Goal: Complete application form

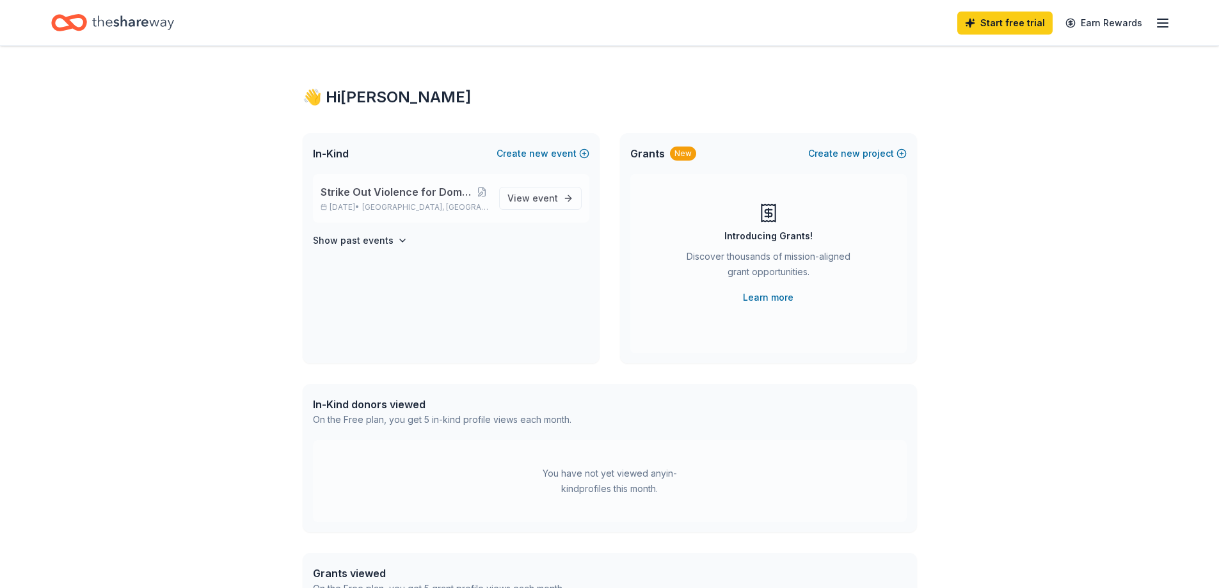
click at [375, 213] on div "Strike Out Violence for Domestic Violence Awareness Month [DATE] • [GEOGRAPHIC_…" at bounding box center [451, 198] width 277 height 49
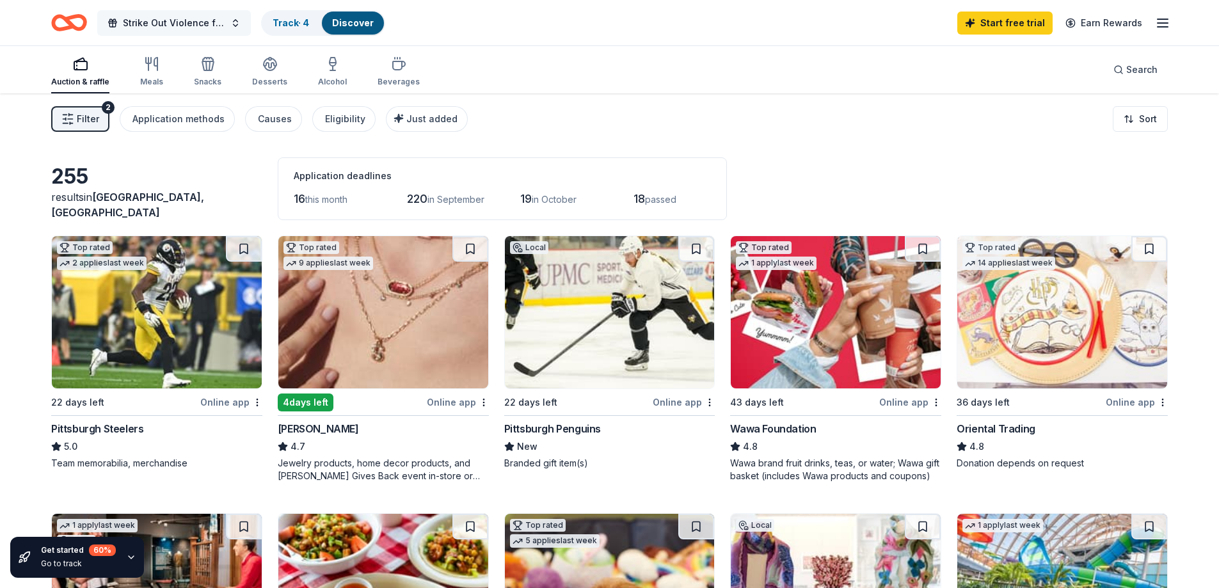
click at [166, 26] on span "Strike Out Violence for Domestic Violence Awareness Month" at bounding box center [174, 22] width 102 height 15
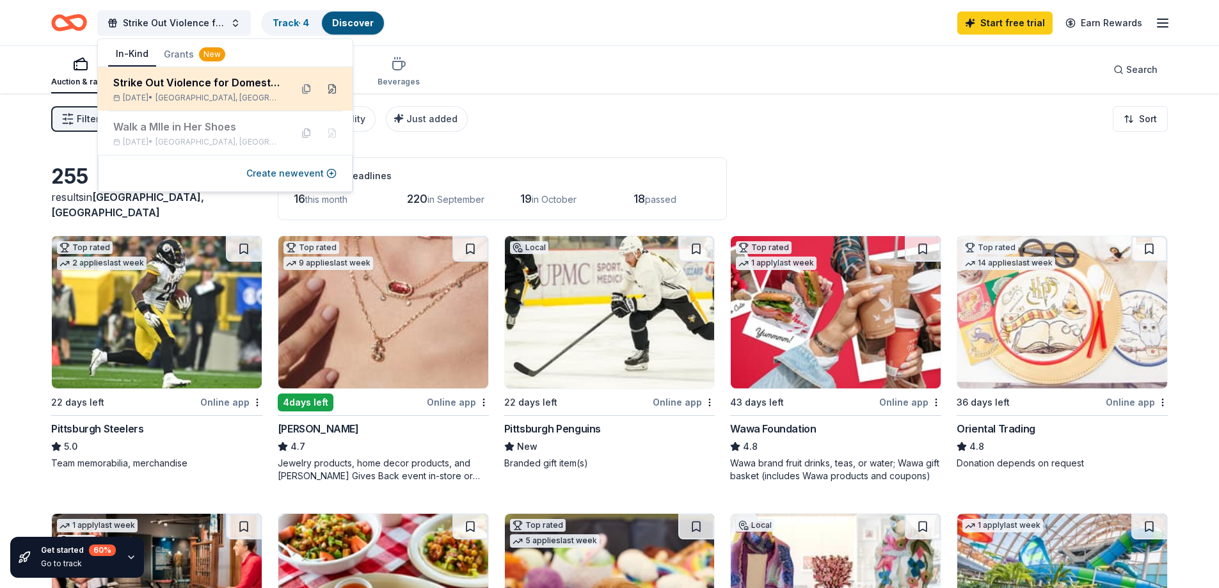
click at [336, 84] on button at bounding box center [332, 89] width 20 height 20
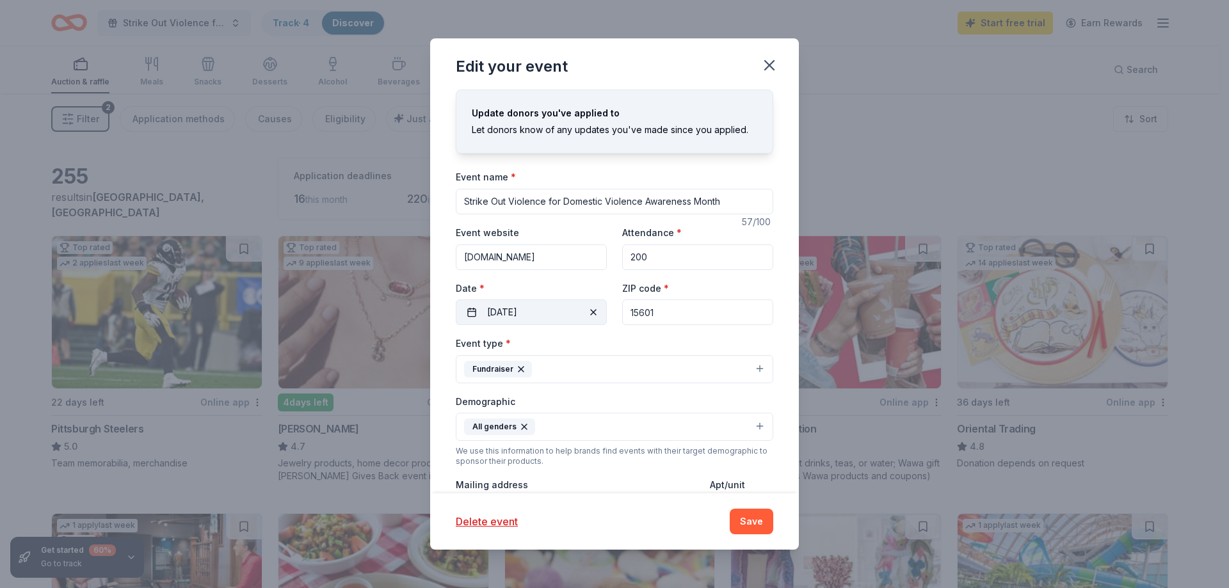
click at [547, 314] on button "10/22/2025" at bounding box center [531, 313] width 151 height 26
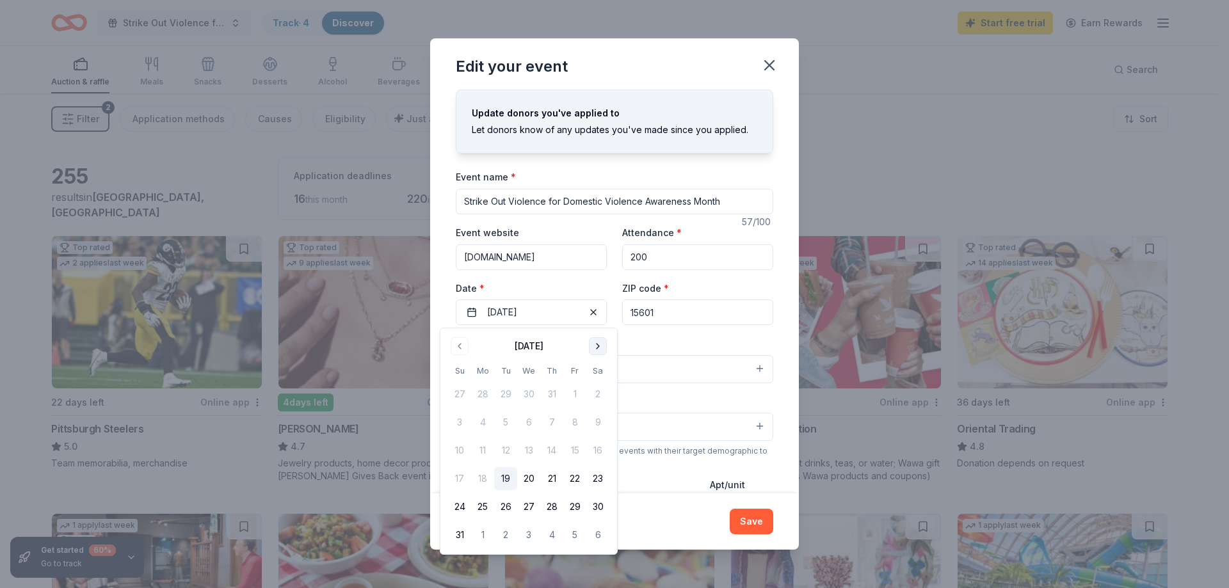
click at [597, 342] on button "Go to next month" at bounding box center [598, 346] width 18 height 18
click at [509, 506] on button "28" at bounding box center [505, 506] width 23 height 23
click at [648, 266] on input "200" at bounding box center [697, 258] width 151 height 26
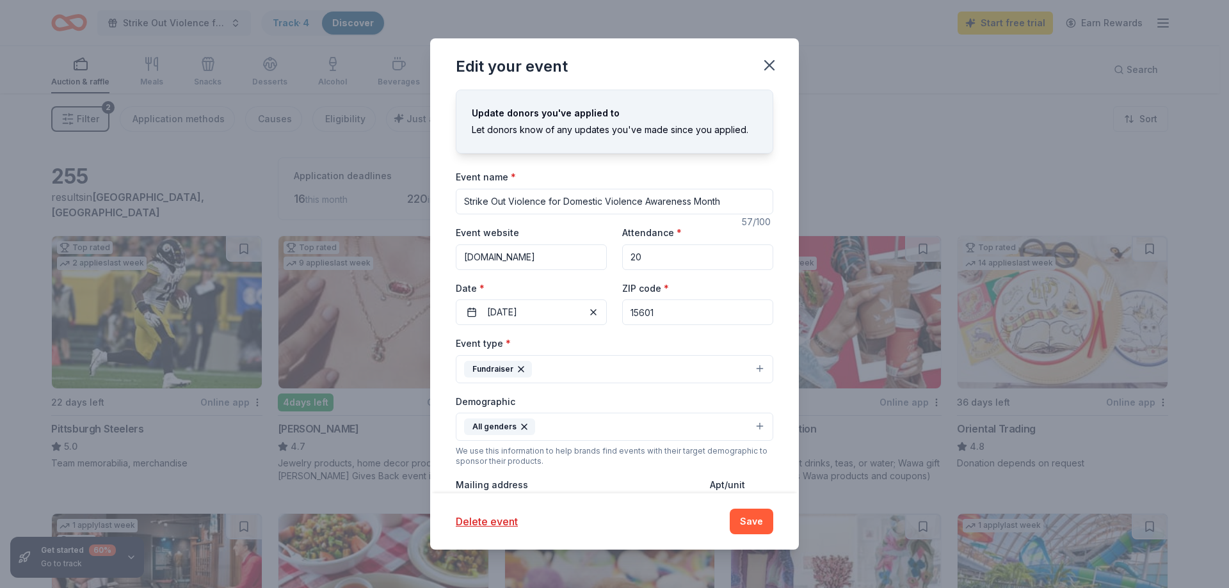
type input "2"
type input "400"
click at [648, 341] on div "Event type * Fundraiser" at bounding box center [614, 359] width 317 height 48
click at [750, 526] on button "Save" at bounding box center [752, 522] width 44 height 26
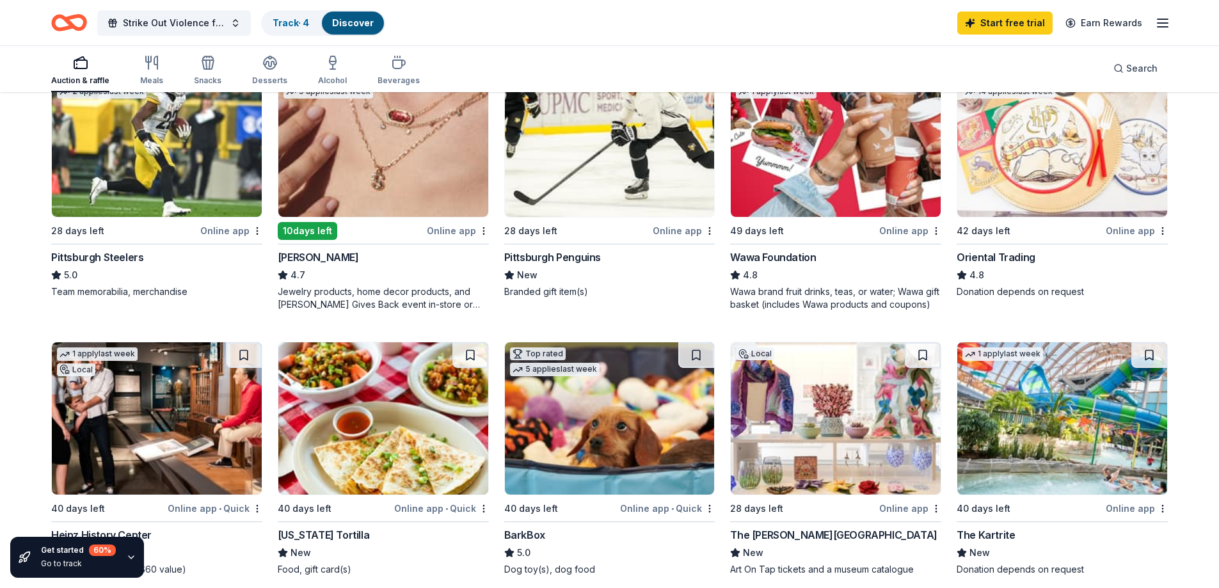
scroll to position [192, 0]
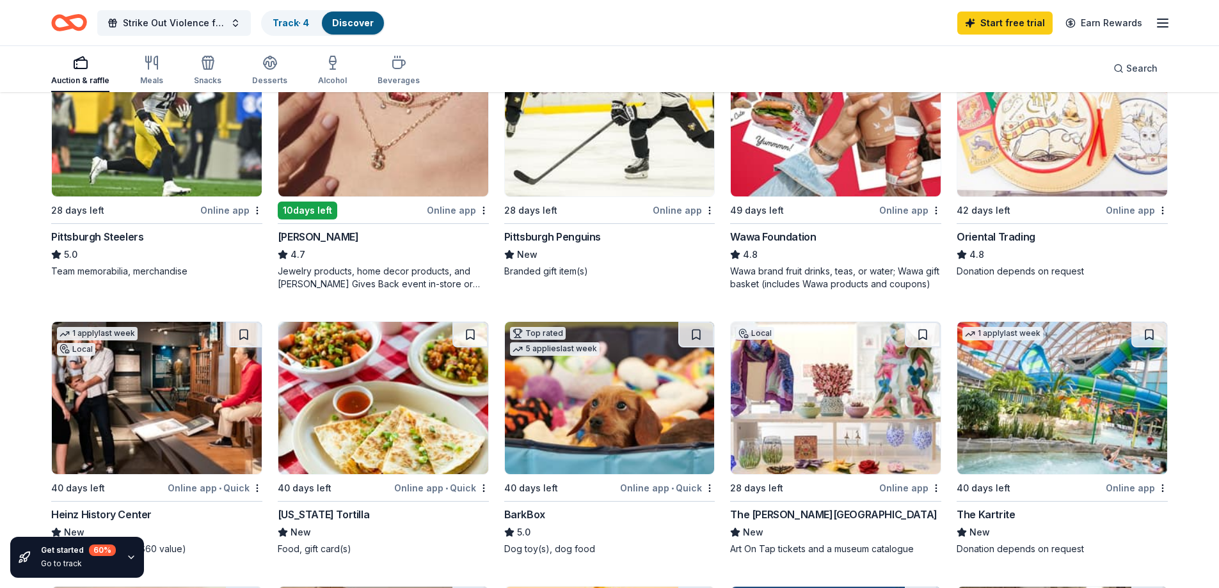
click at [637, 427] on img at bounding box center [610, 398] width 210 height 152
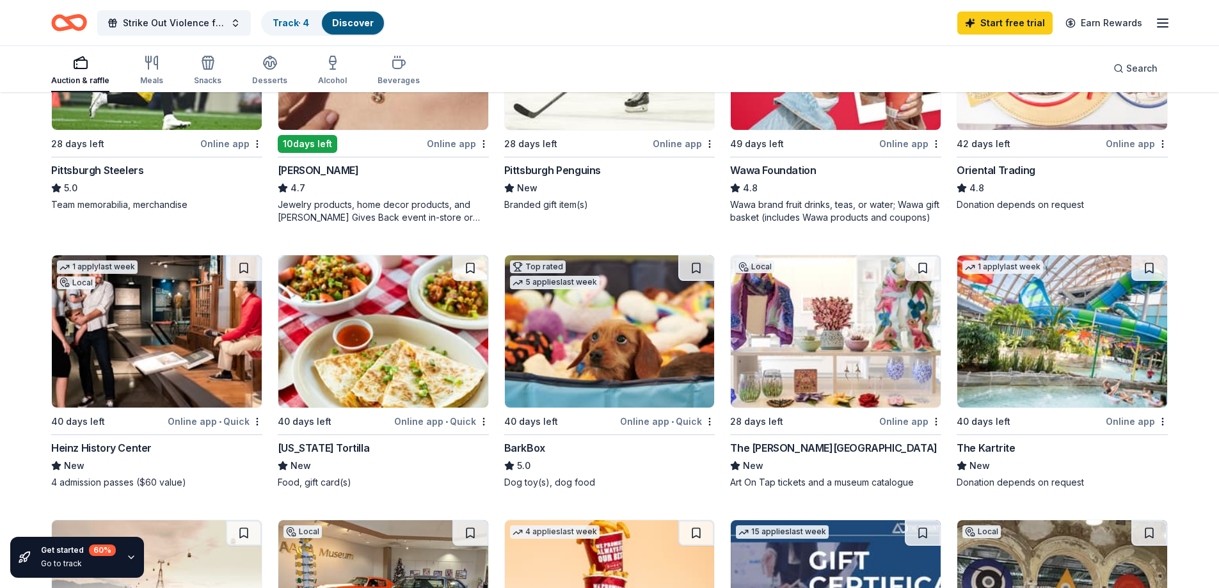
scroll to position [320, 0]
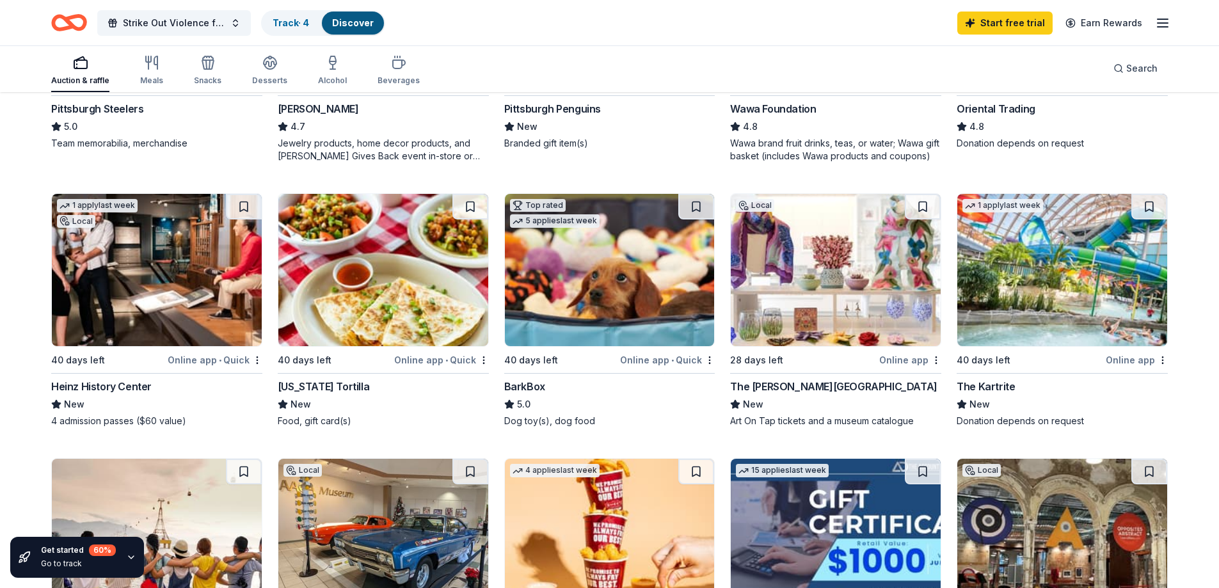
click at [780, 383] on div "The Westmoreland Museum of American Art" at bounding box center [833, 386] width 207 height 15
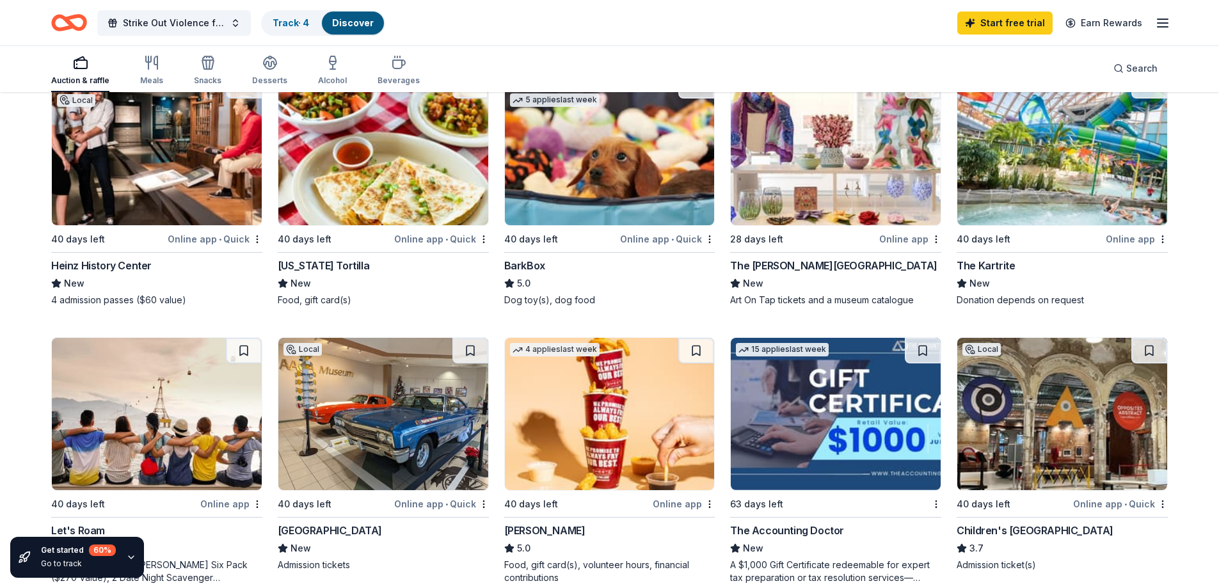
scroll to position [576, 0]
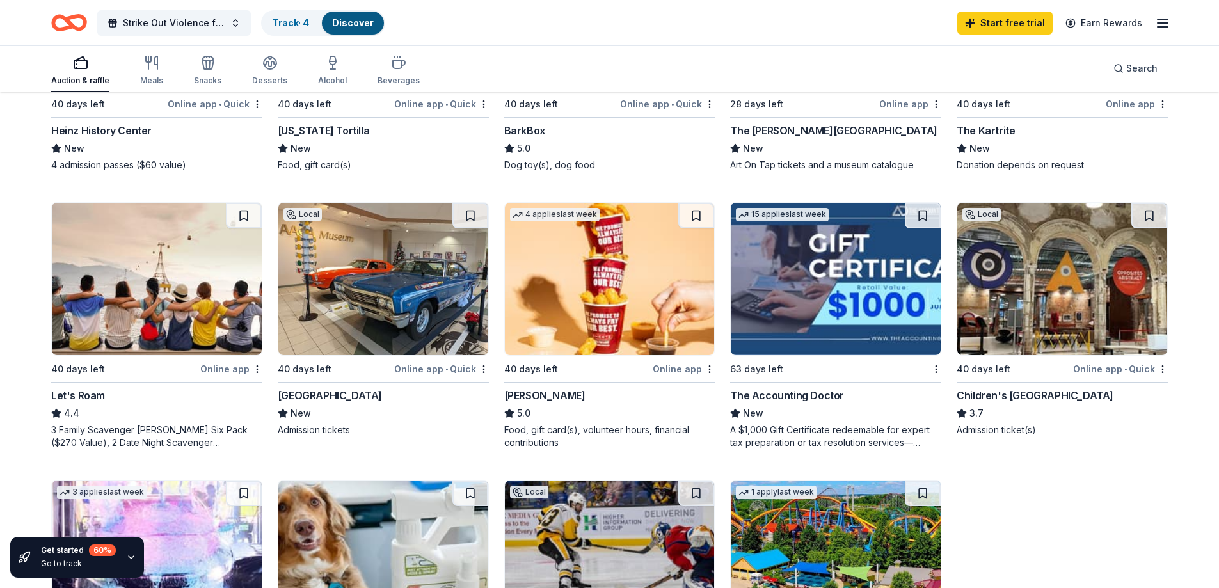
click at [1020, 397] on div "Children's Museum of Pittsburgh" at bounding box center [1035, 395] width 157 height 15
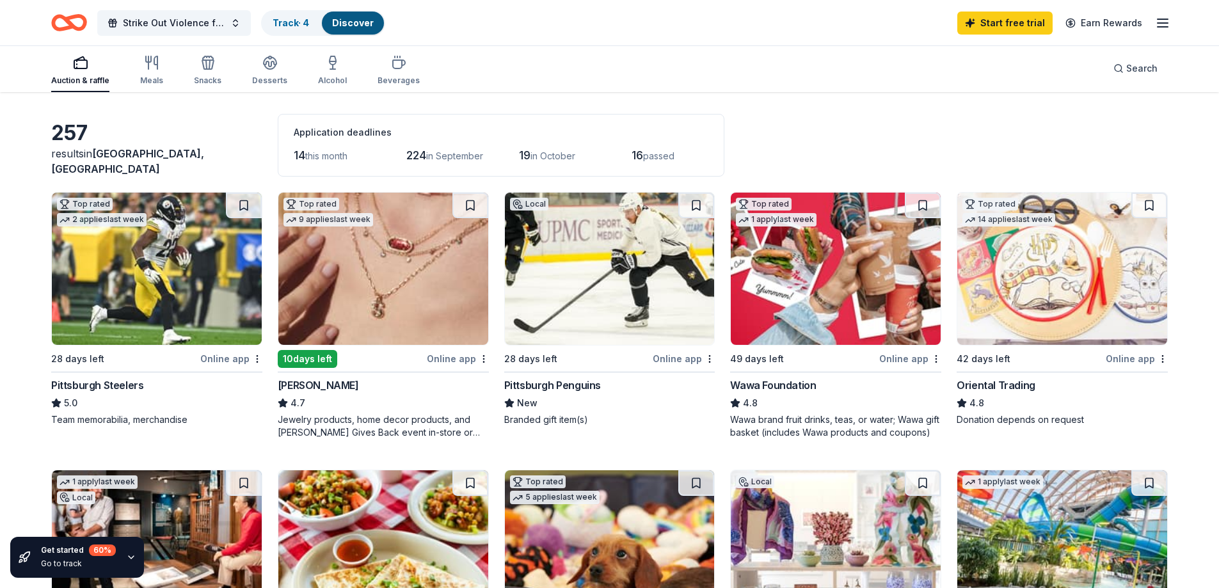
scroll to position [64, 0]
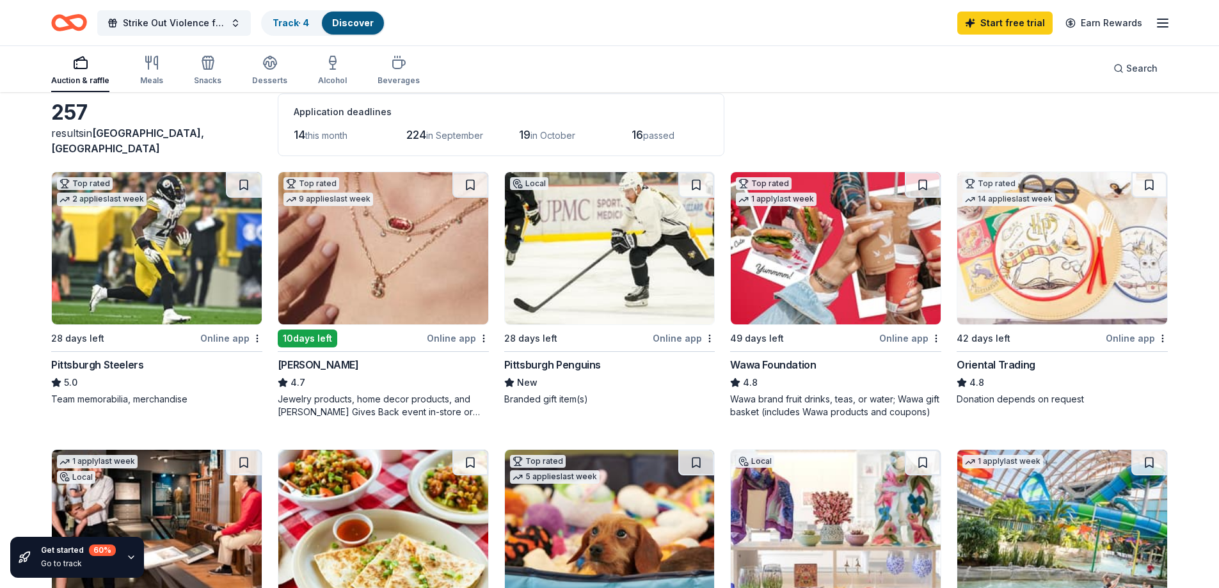
click at [1007, 369] on div "Oriental Trading" at bounding box center [996, 364] width 79 height 15
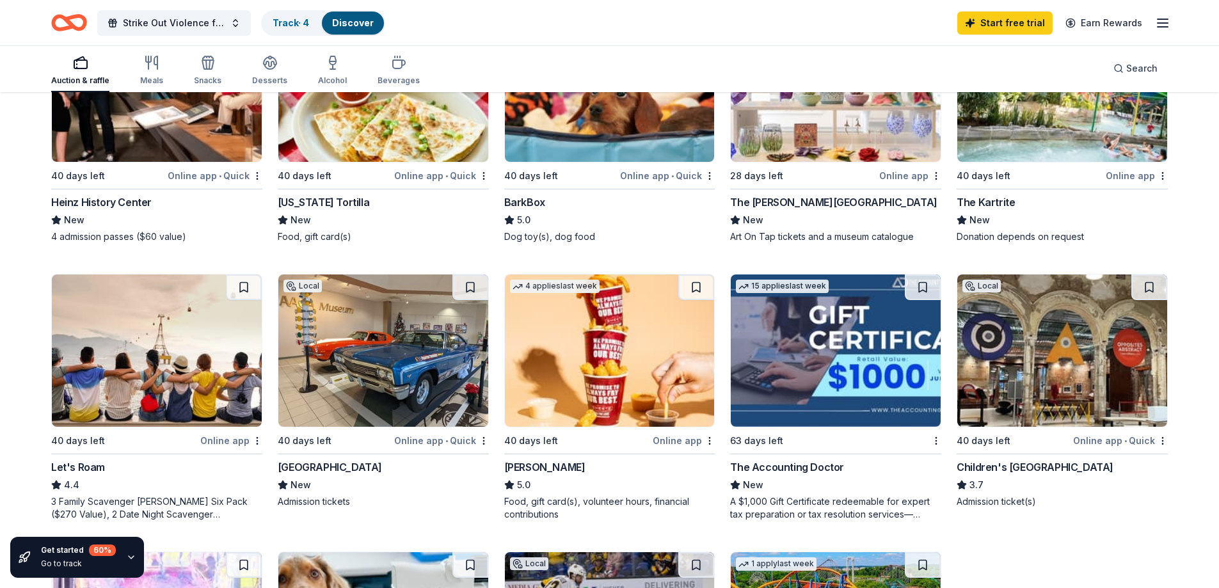
scroll to position [512, 0]
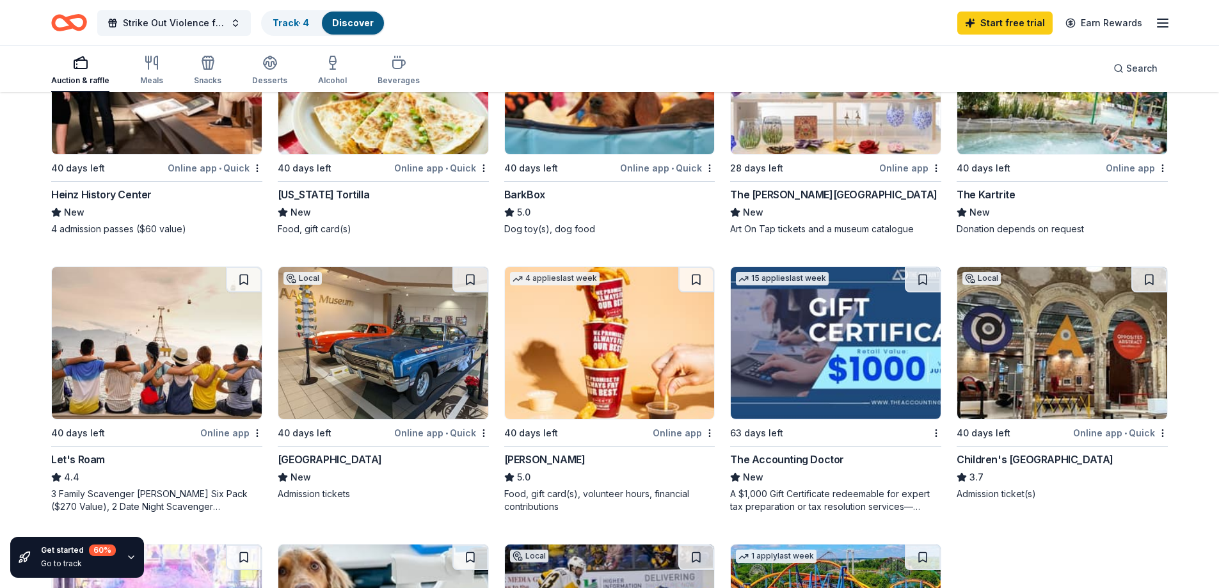
click at [524, 460] on div "Sheetz" at bounding box center [544, 459] width 81 height 15
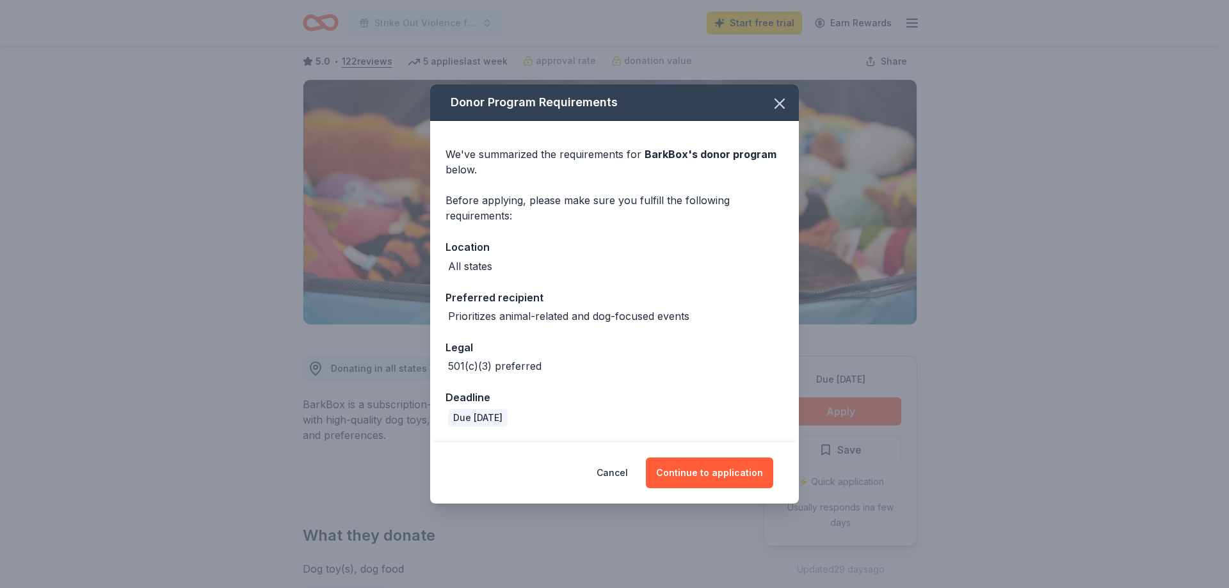
scroll to position [64, 0]
click at [710, 473] on button "Continue to application" at bounding box center [709, 473] width 127 height 31
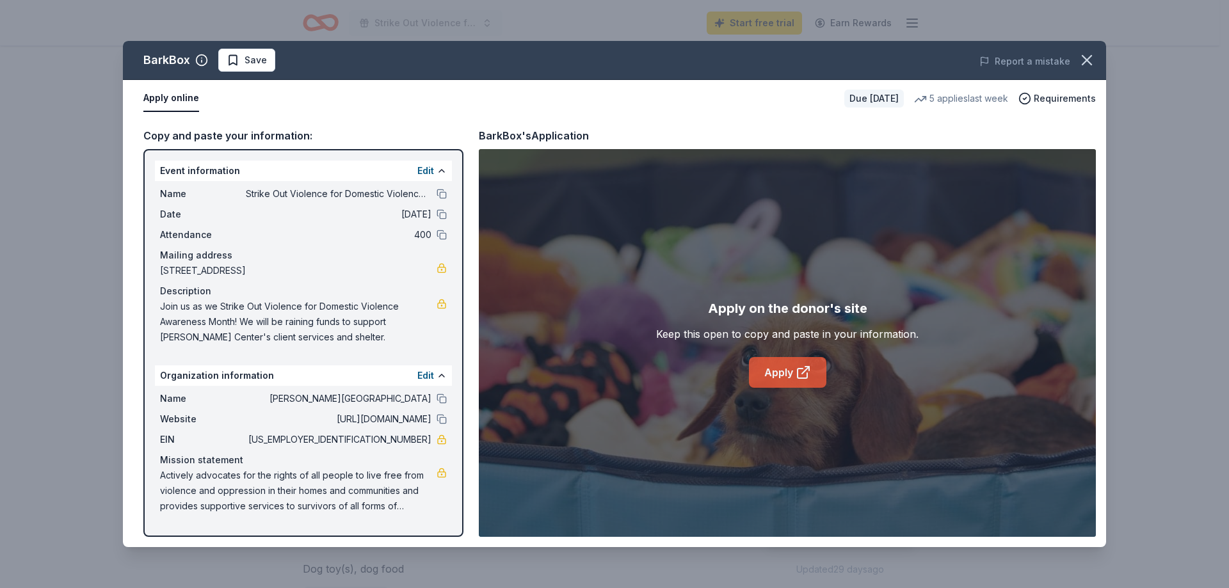
click at [787, 367] on link "Apply" at bounding box center [787, 372] width 77 height 31
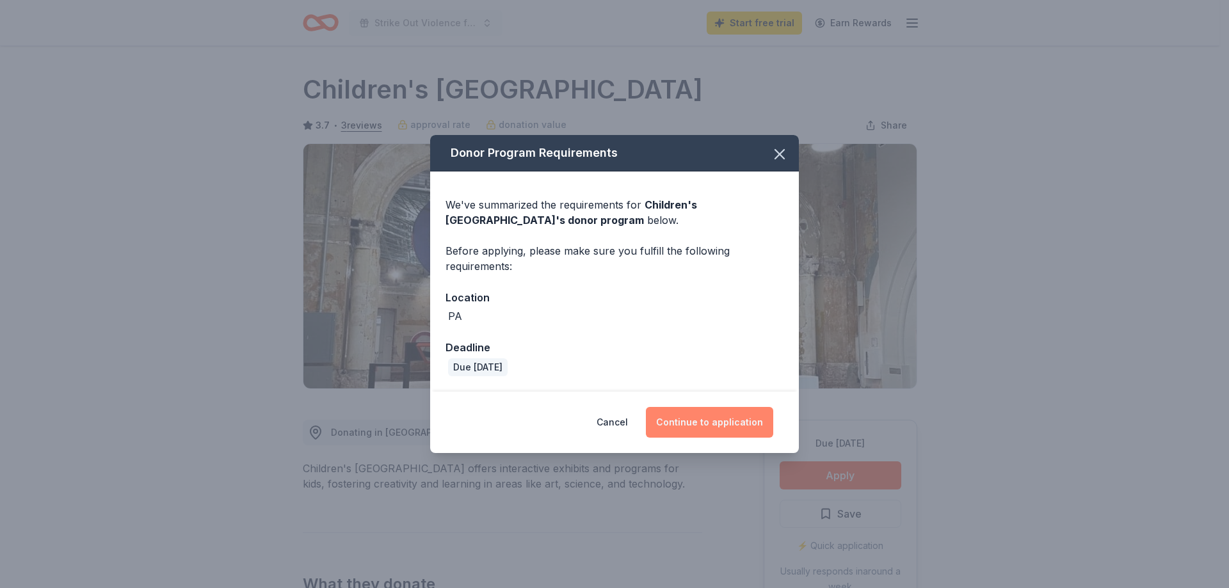
click at [700, 420] on button "Continue to application" at bounding box center [709, 422] width 127 height 31
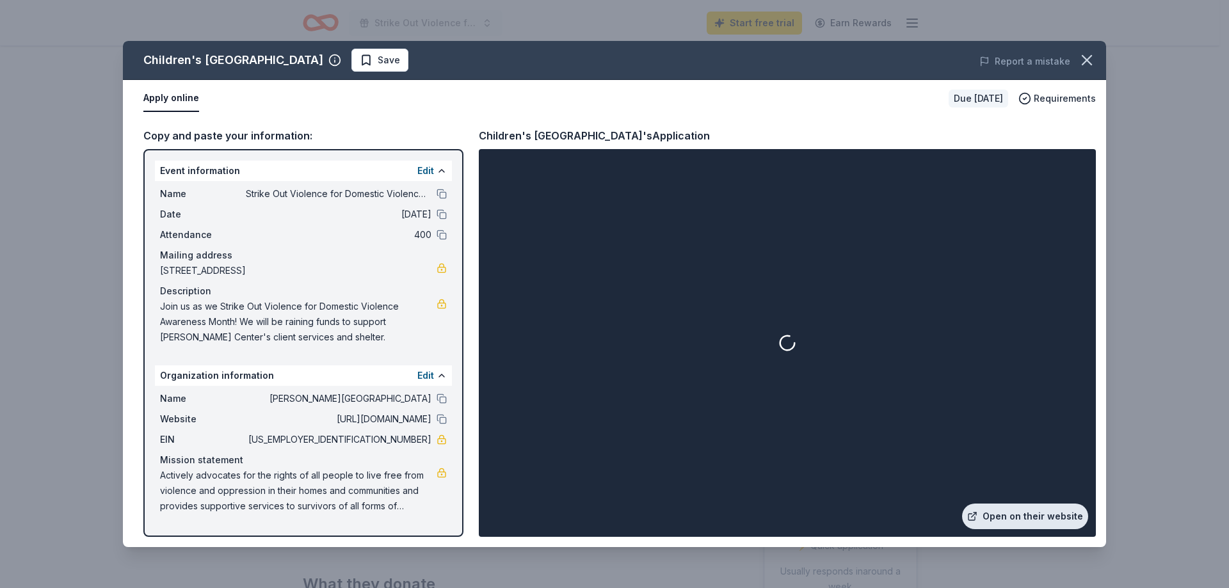
click at [1045, 517] on link "Open on their website" at bounding box center [1025, 517] width 126 height 26
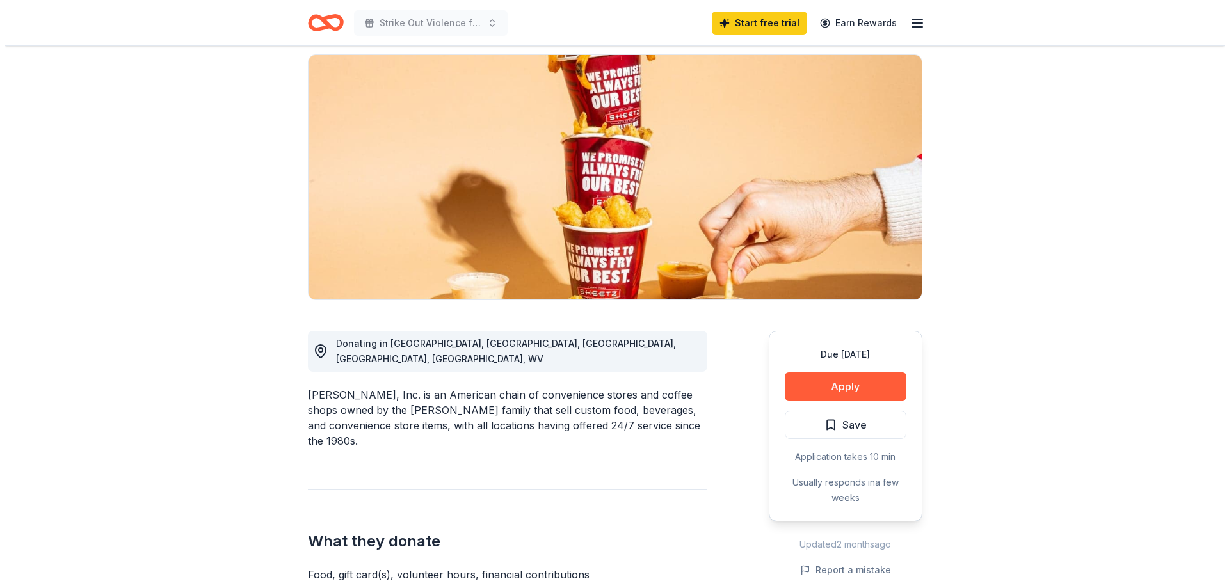
scroll to position [256, 0]
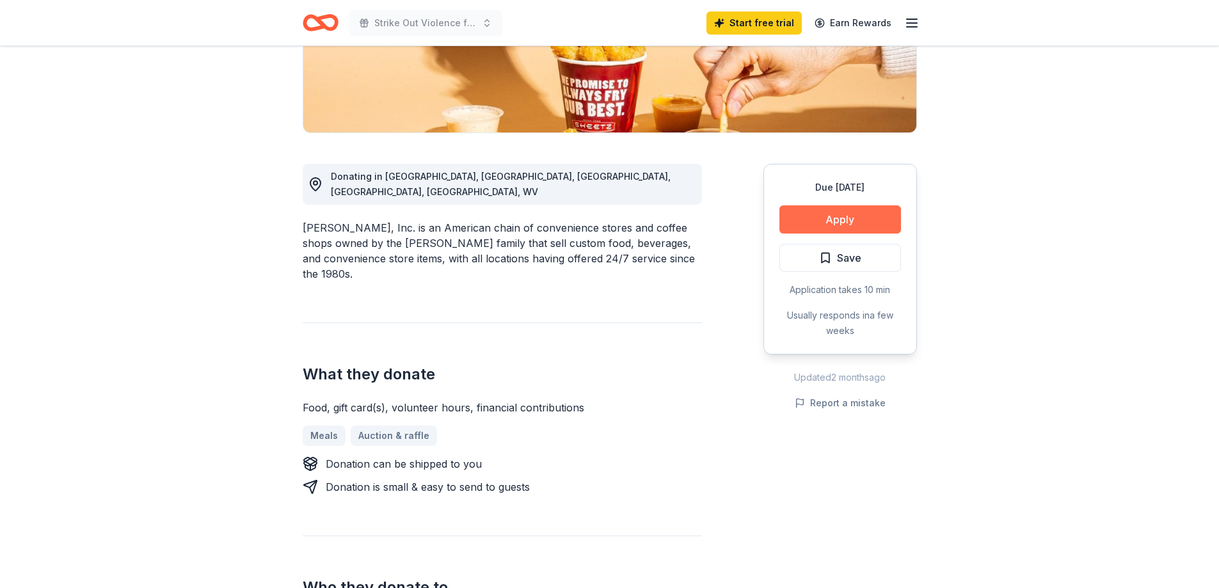
click at [830, 220] on button "Apply" at bounding box center [841, 219] width 122 height 28
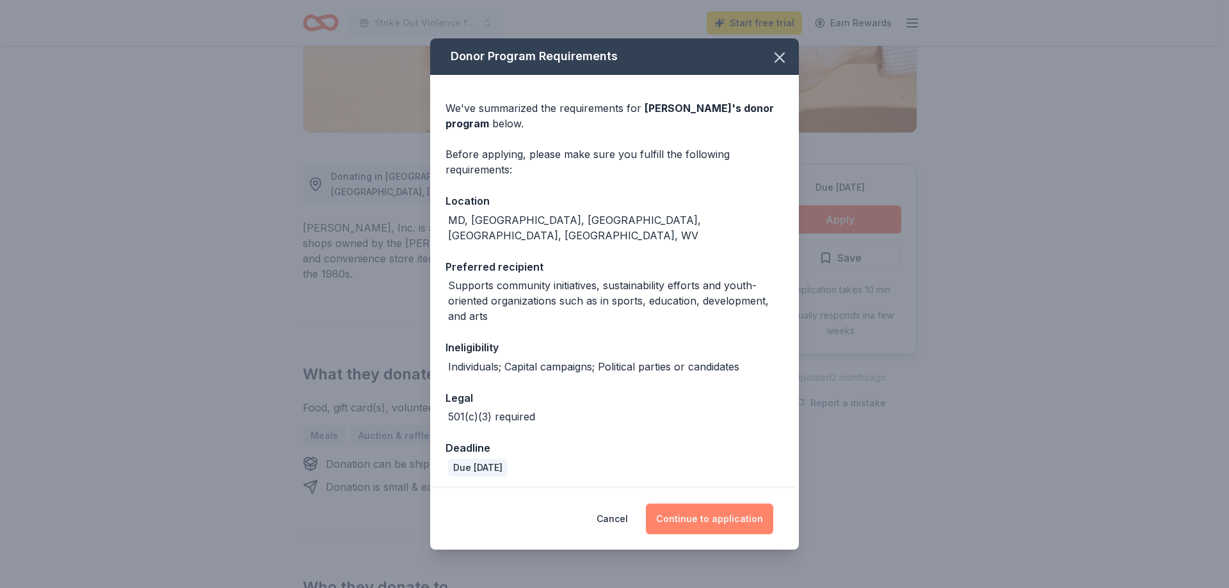
click at [695, 520] on button "Continue to application" at bounding box center [709, 519] width 127 height 31
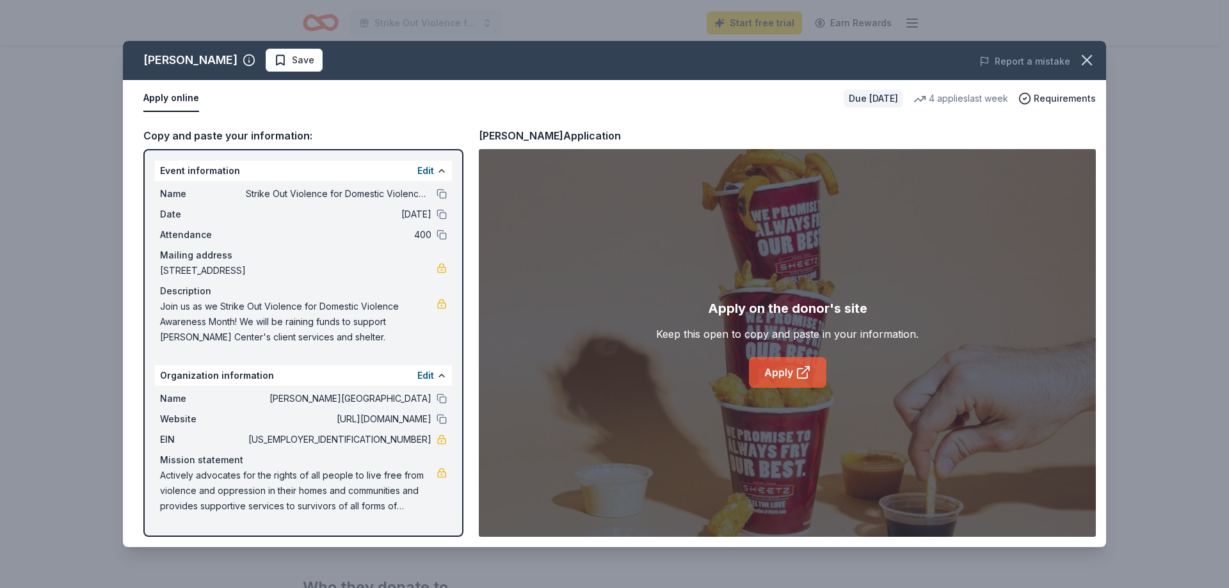
click at [782, 373] on link "Apply" at bounding box center [787, 372] width 77 height 31
click at [798, 370] on icon at bounding box center [803, 374] width 10 height 10
